Goal: Find specific page/section: Find specific page/section

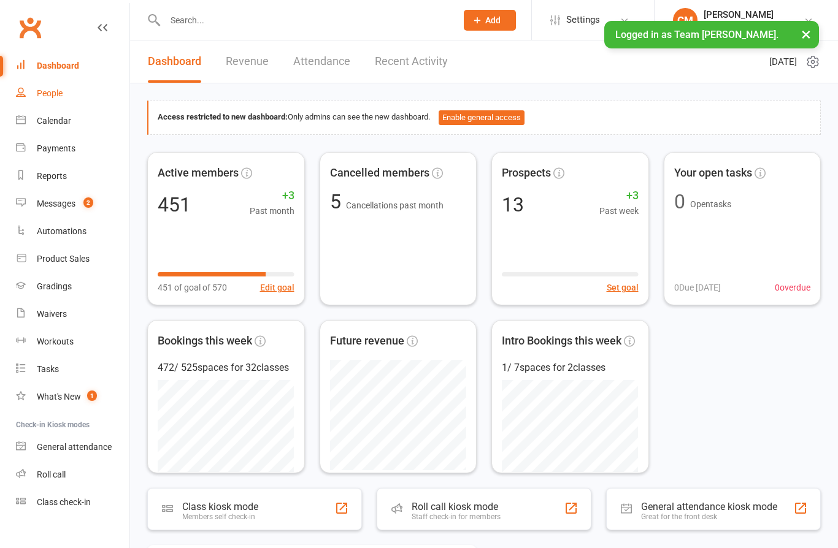
click at [49, 93] on div "People" at bounding box center [50, 93] width 26 height 10
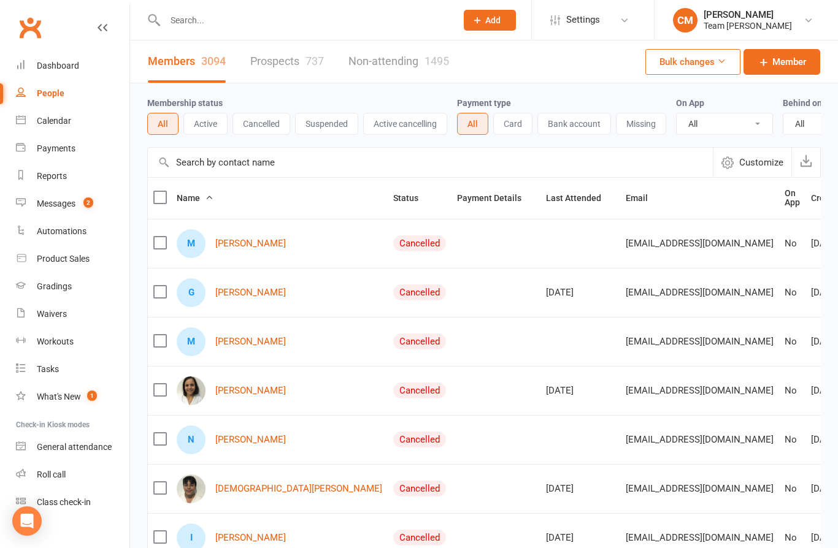
click at [193, 113] on button "Active" at bounding box center [205, 124] width 44 height 22
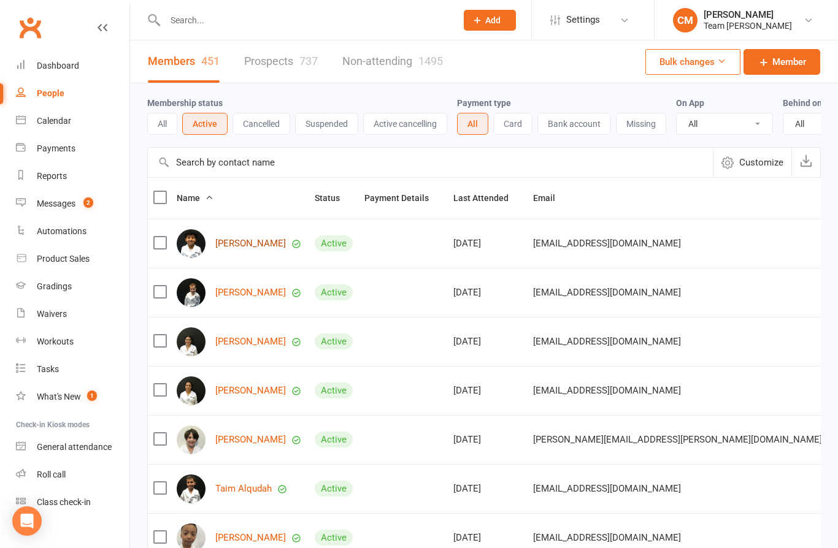
click at [245, 239] on link "[PERSON_NAME]" at bounding box center [250, 244] width 71 height 10
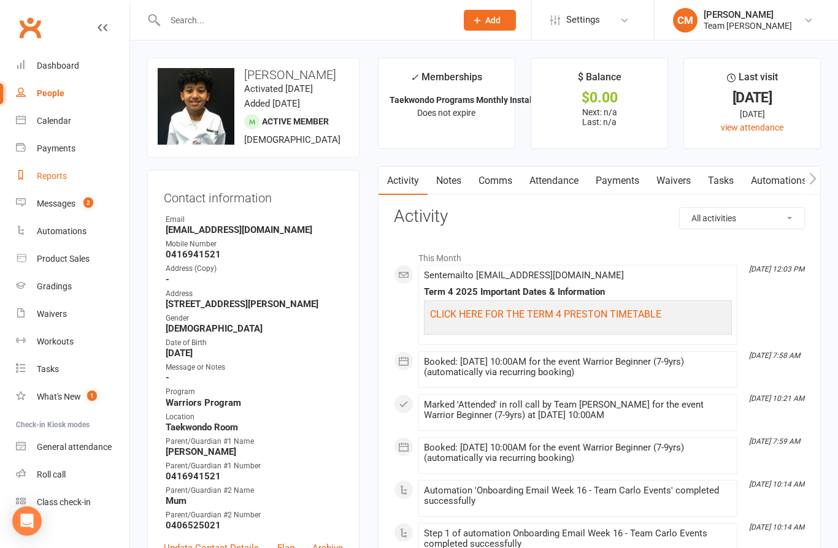
click at [47, 177] on div "Reports" at bounding box center [52, 176] width 30 height 10
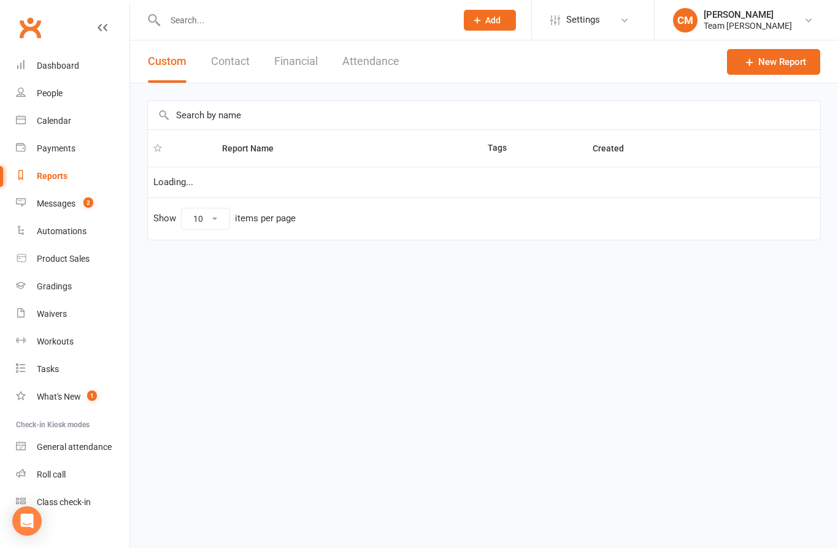
select select "100"
